Goal: Transaction & Acquisition: Purchase product/service

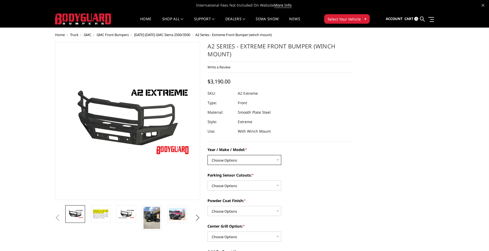
click at [275, 160] on select "Choose Options Chevrolet 20-23 2500 / 3500 Ford 17-22 F250 / F350 Ford 17-22 F4…" at bounding box center [245, 160] width 74 height 10
click at [298, 190] on div "Parking Sensor Cutouts: * Choose Options Yes - I have front parking sensors No …" at bounding box center [280, 181] width 145 height 18
click at [76, 35] on span "Truck" at bounding box center [74, 34] width 8 height 5
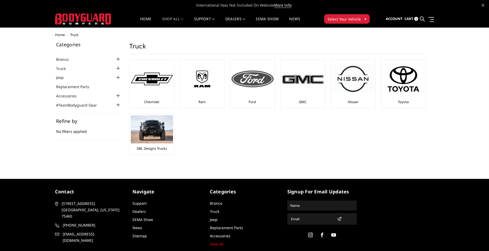
click at [254, 91] on div at bounding box center [252, 79] width 42 height 36
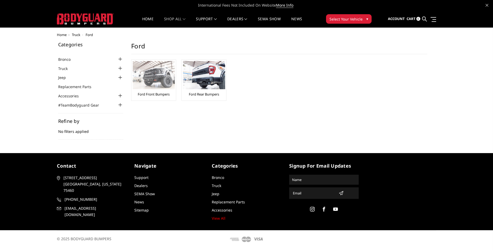
click at [158, 93] on link "Ford Front Bumpers" at bounding box center [154, 94] width 32 height 5
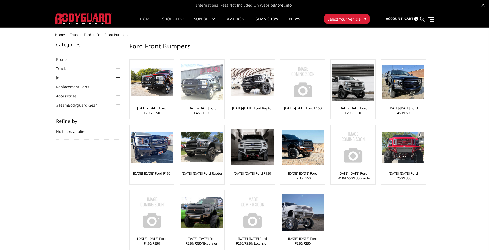
click at [204, 112] on link "[DATE]-[DATE] Ford F450/F550" at bounding box center [202, 110] width 42 height 9
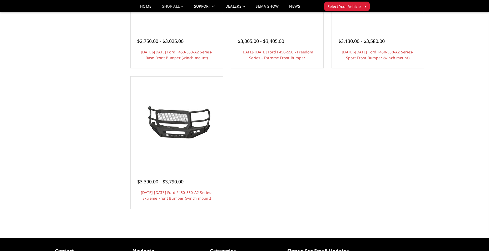
scroll to position [448, 0]
